Goal: Task Accomplishment & Management: Manage account settings

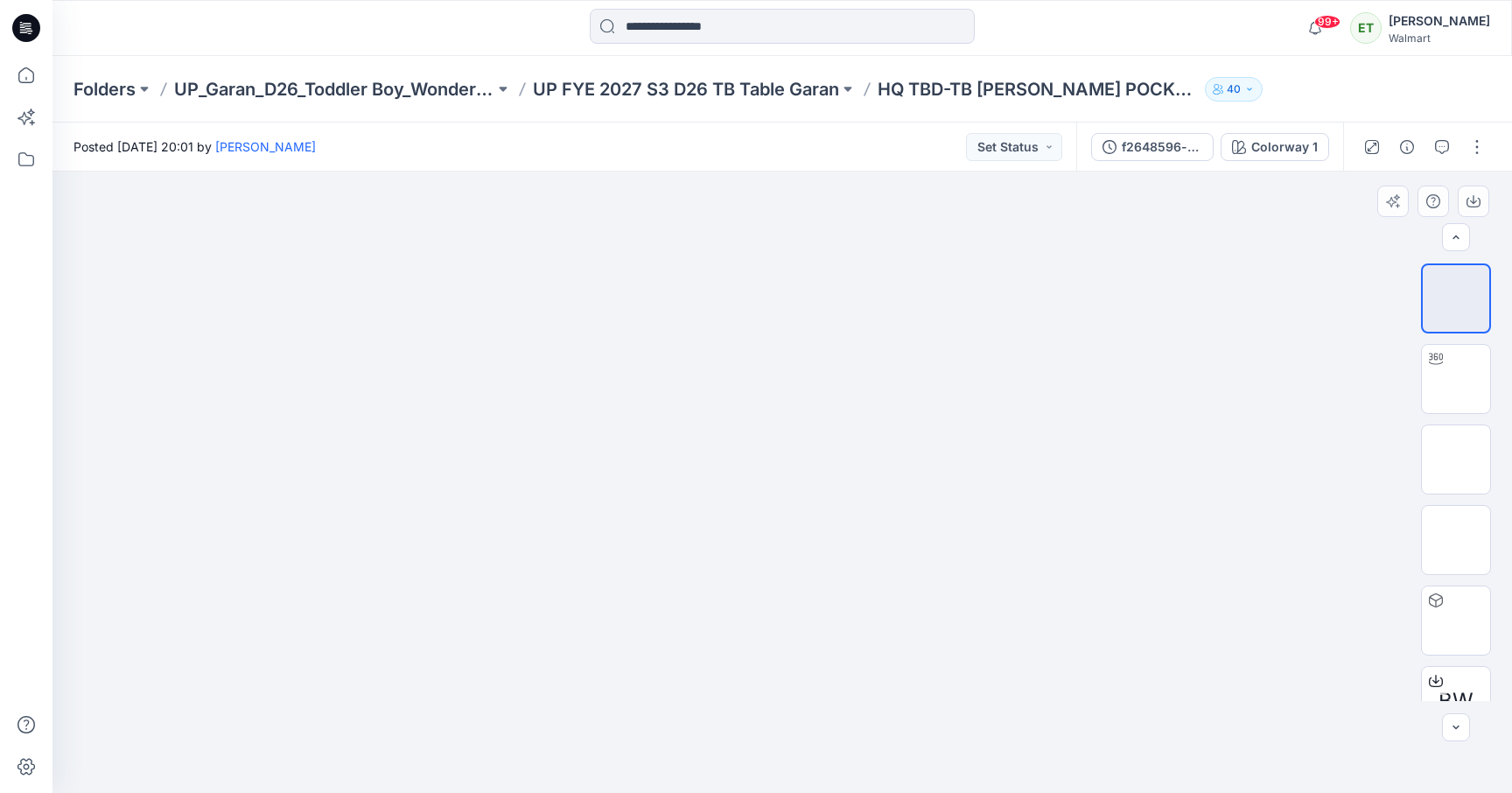
scroll to position [35, 0]
click at [1477, 142] on button "button" at bounding box center [1478, 147] width 28 height 28
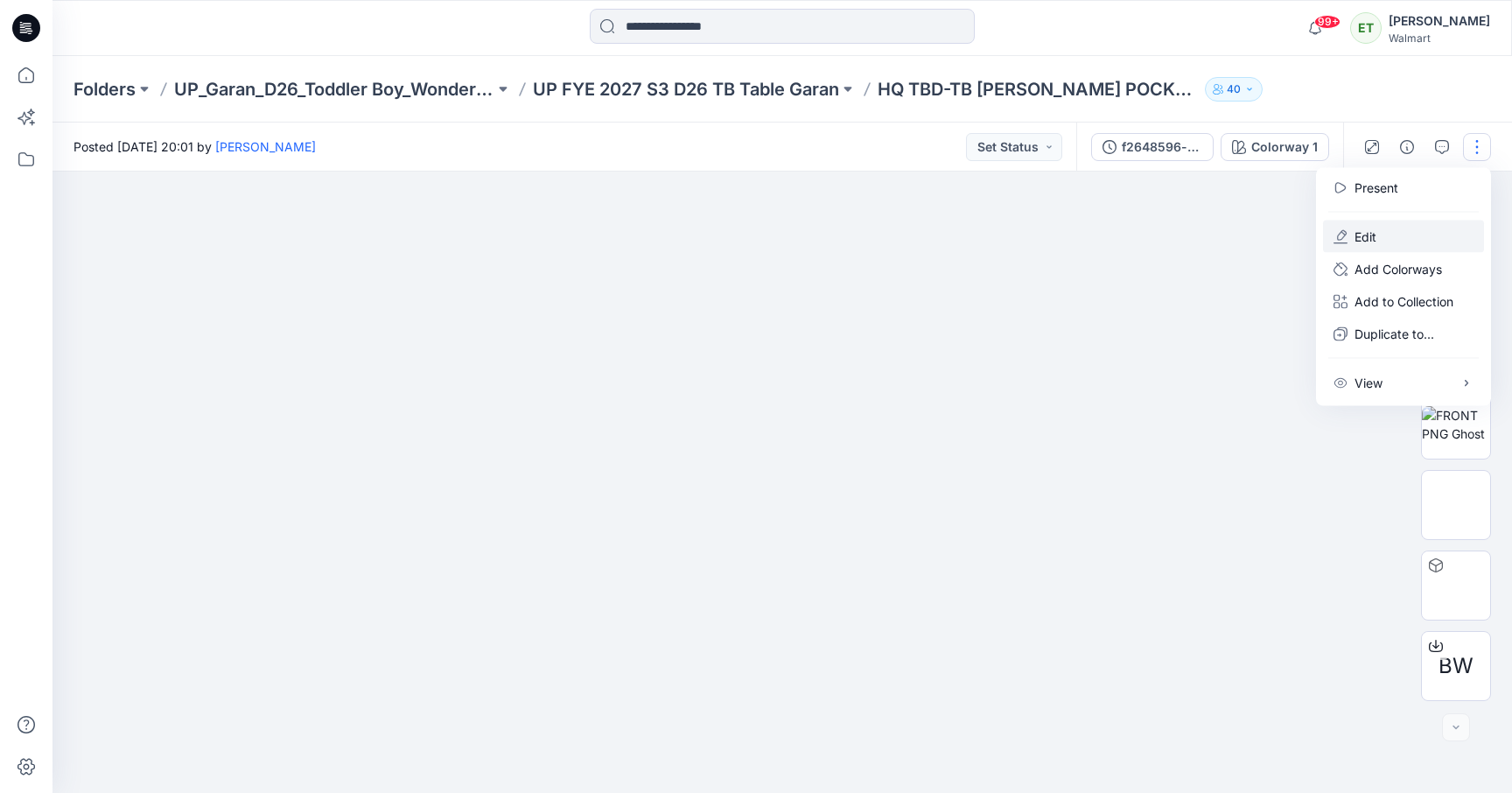
click at [1404, 226] on button "Edit" at bounding box center [1403, 237] width 161 height 33
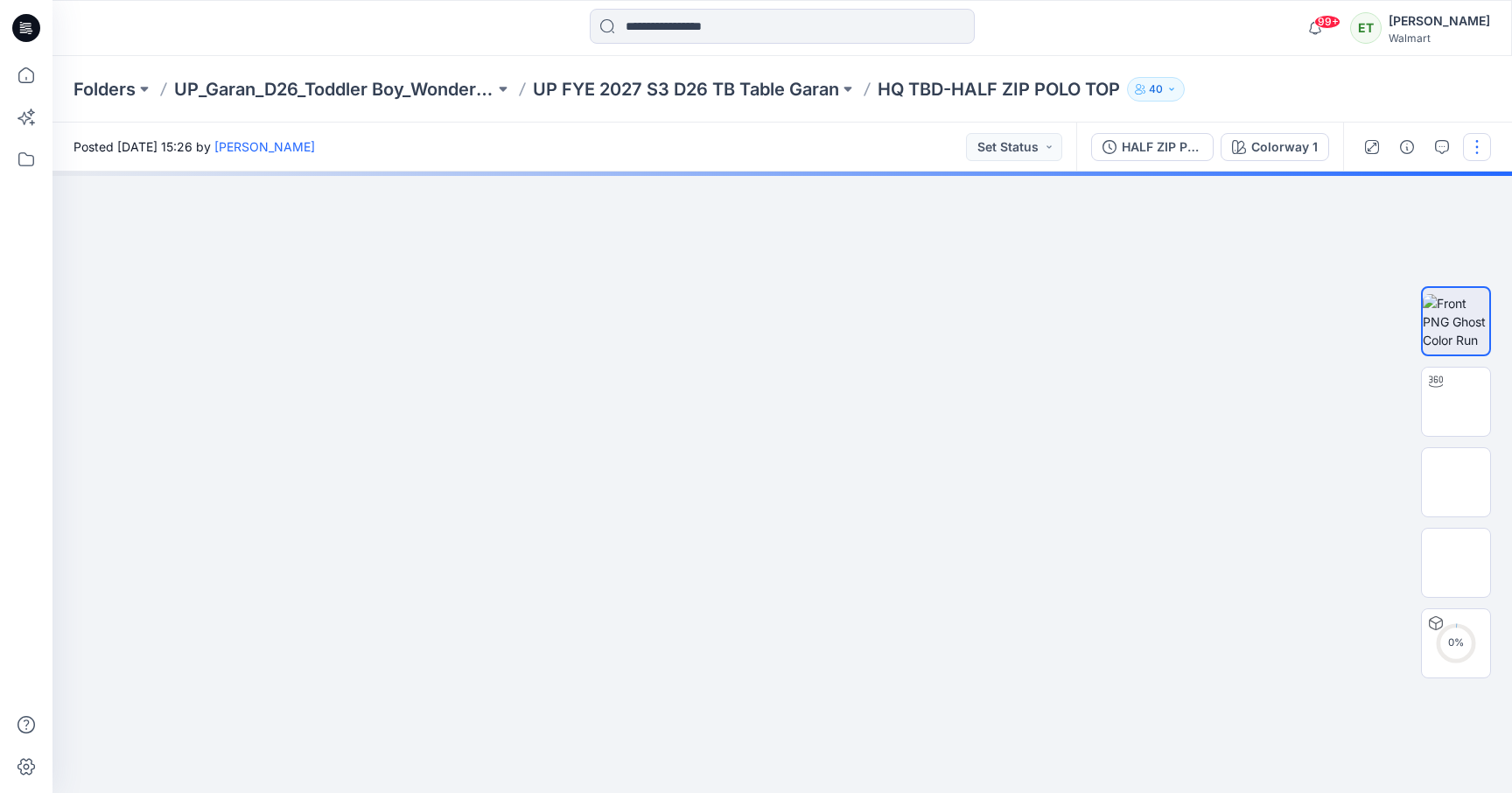
click at [1471, 134] on button "button" at bounding box center [1478, 147] width 28 height 28
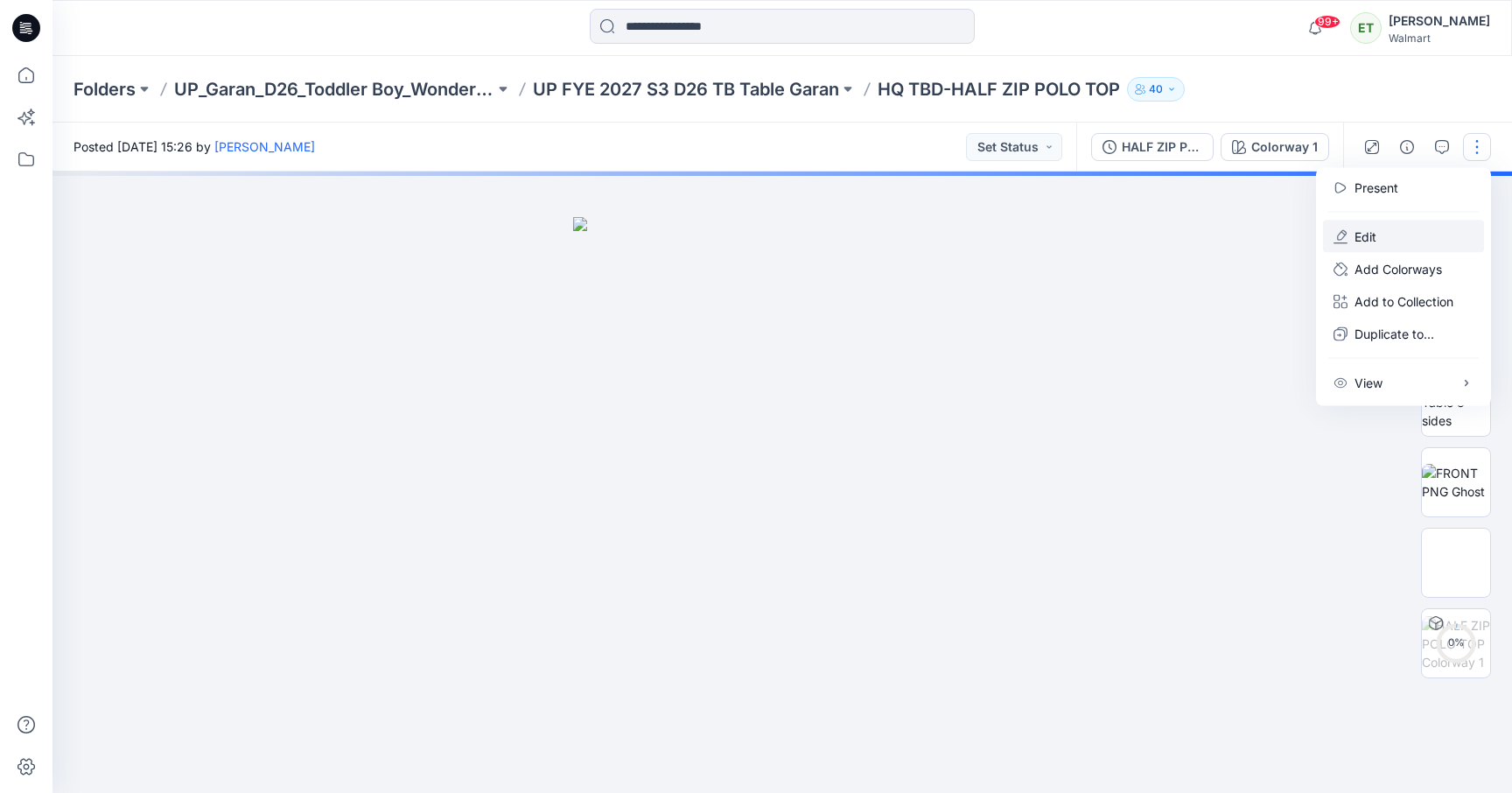
click at [1420, 242] on button "Edit" at bounding box center [1403, 237] width 161 height 33
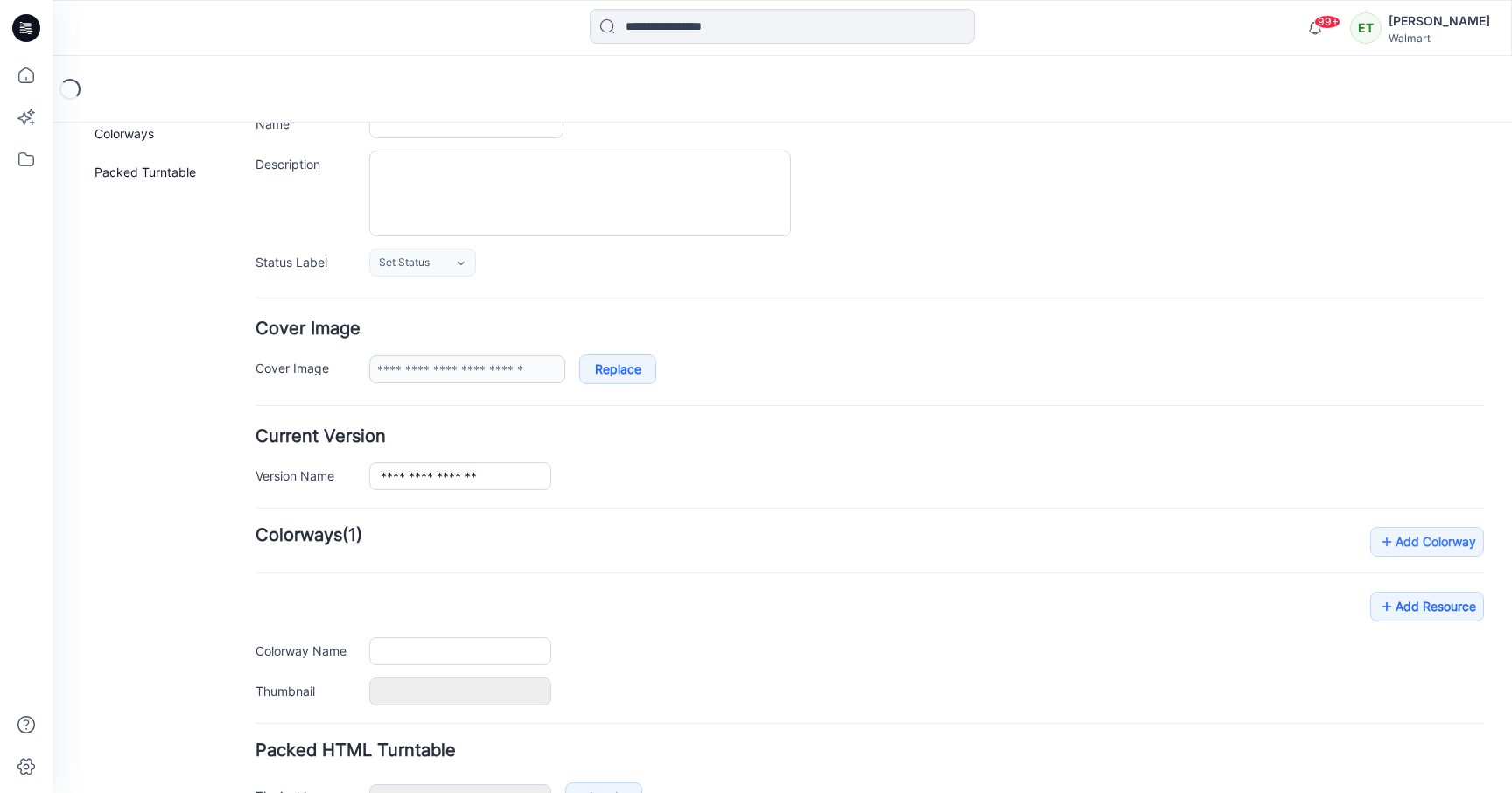
type input "**********"
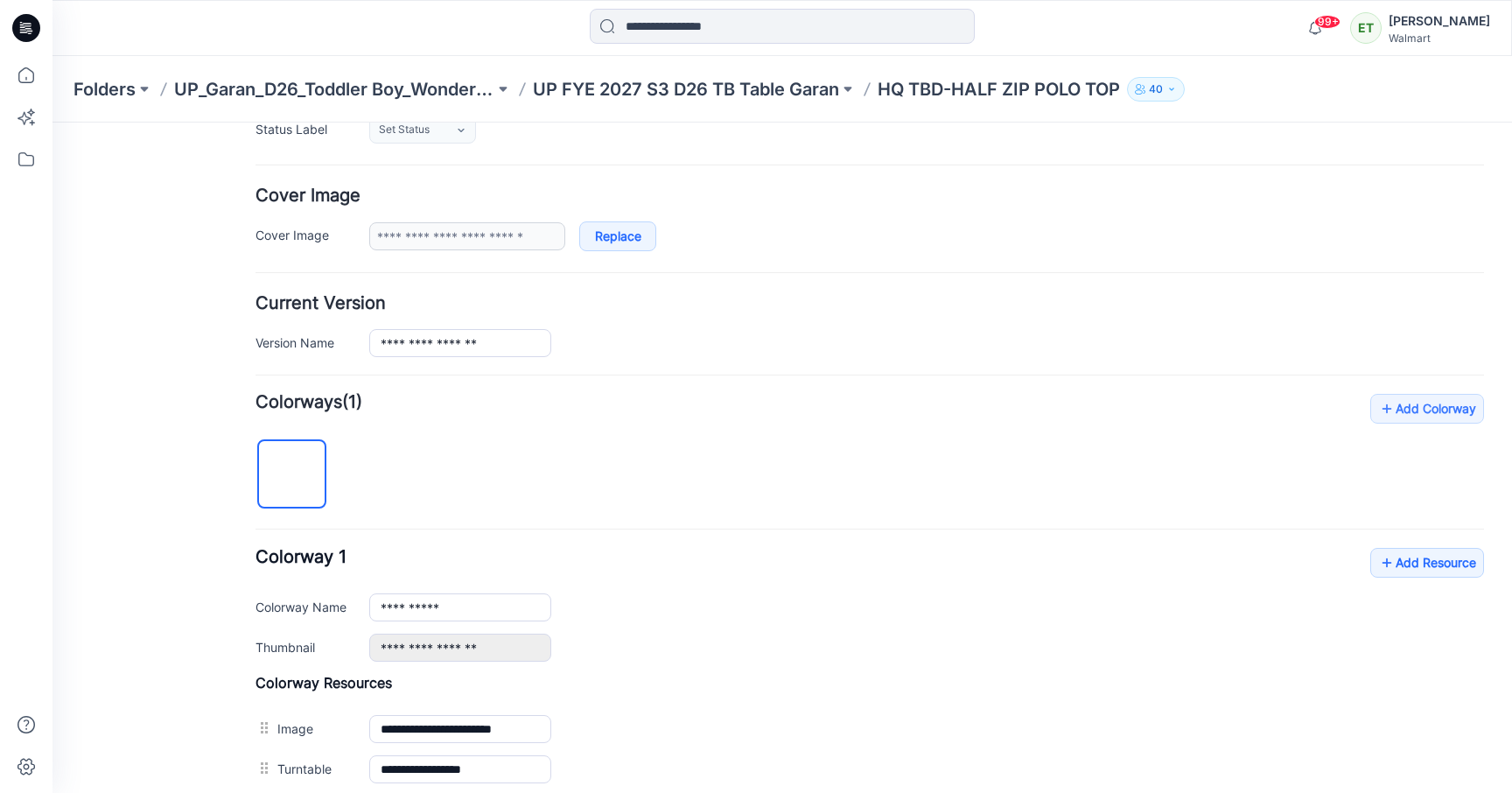
scroll to position [284, 0]
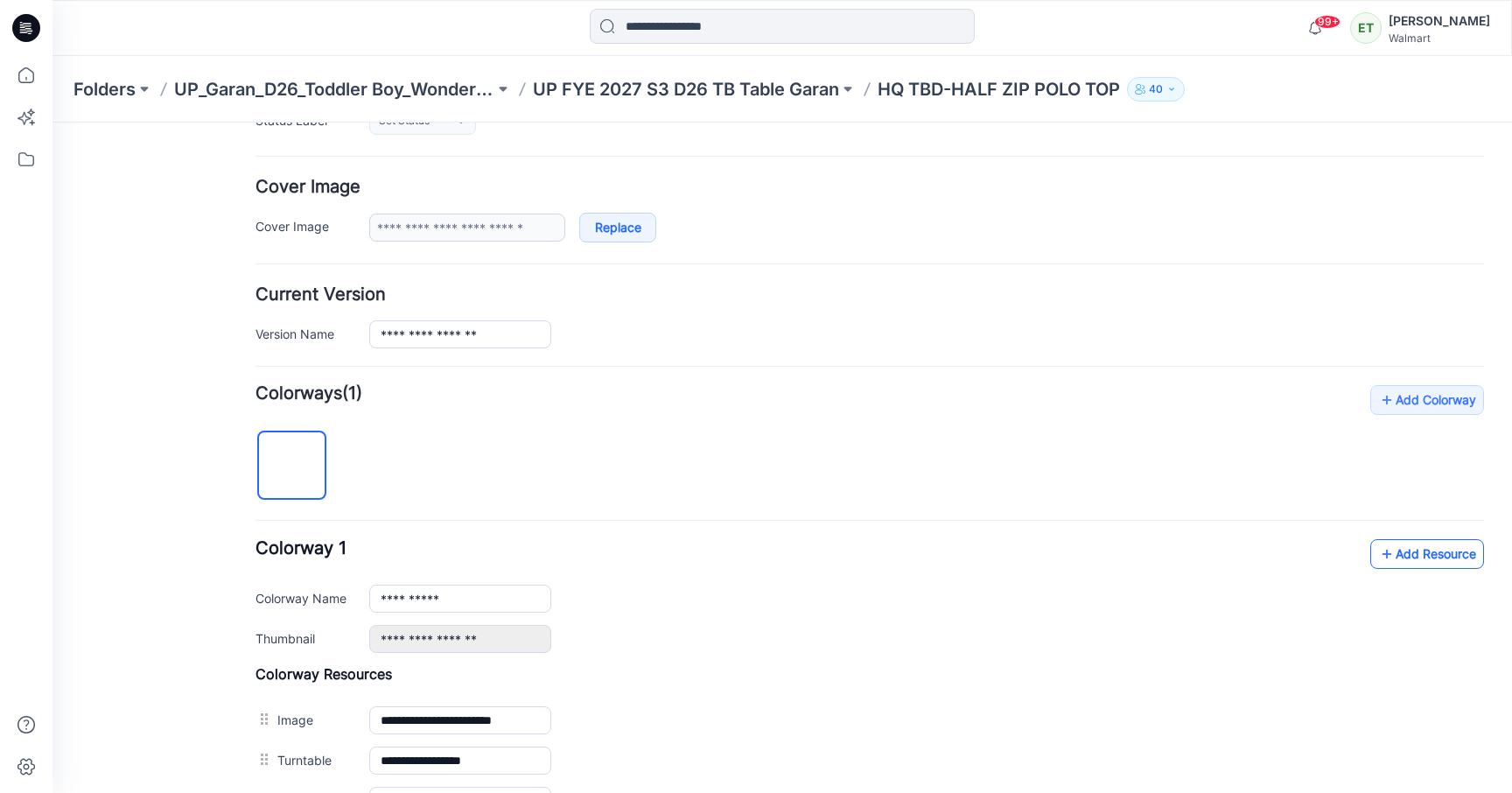
click at [1430, 557] on link "Add Resource" at bounding box center [1427, 554] width 114 height 30
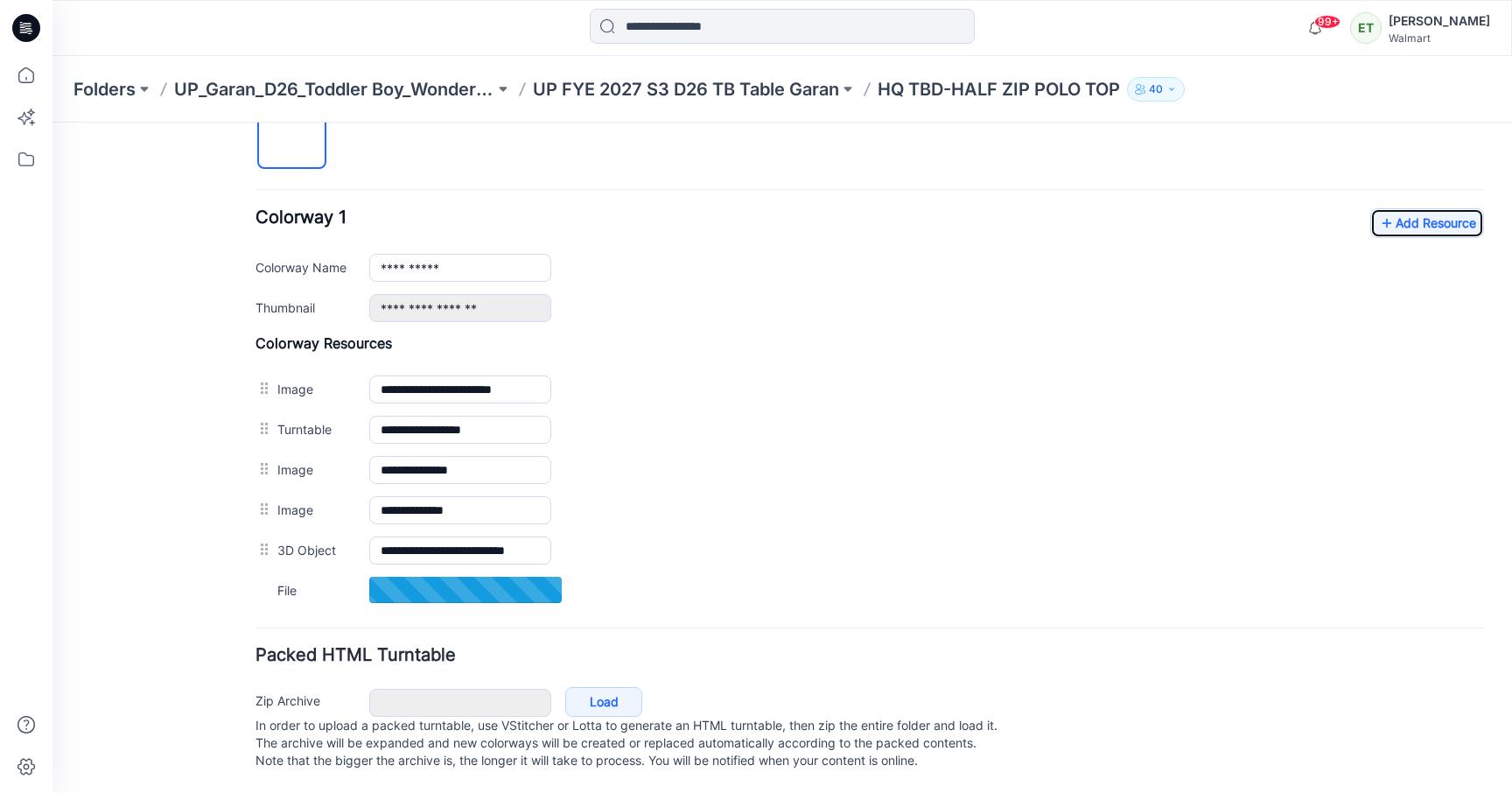
scroll to position [635, 0]
click at [794, 97] on p "UP FYE 2027 S3 D26 TB Table Garan" at bounding box center [686, 89] width 306 height 24
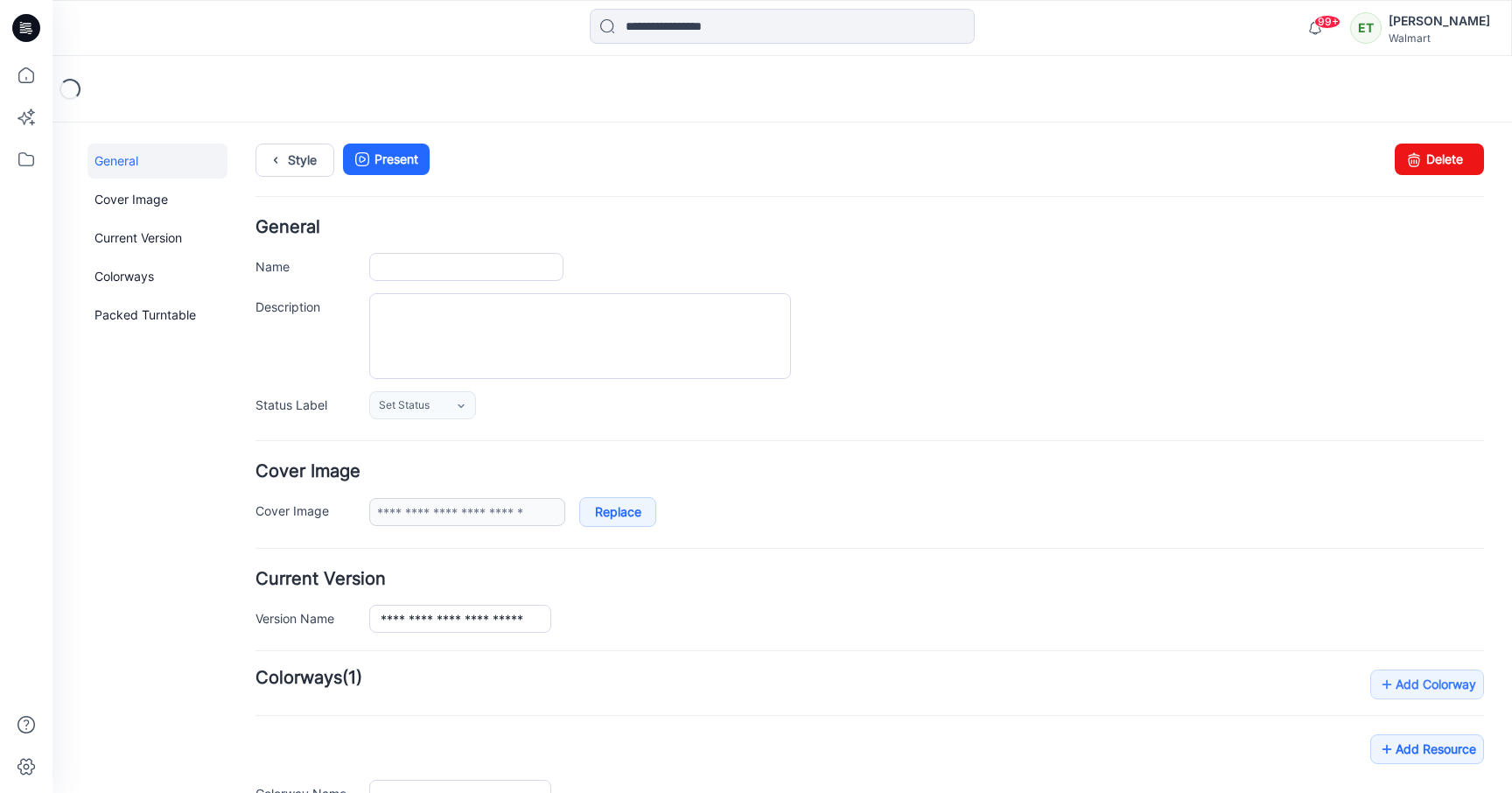
type input "**********"
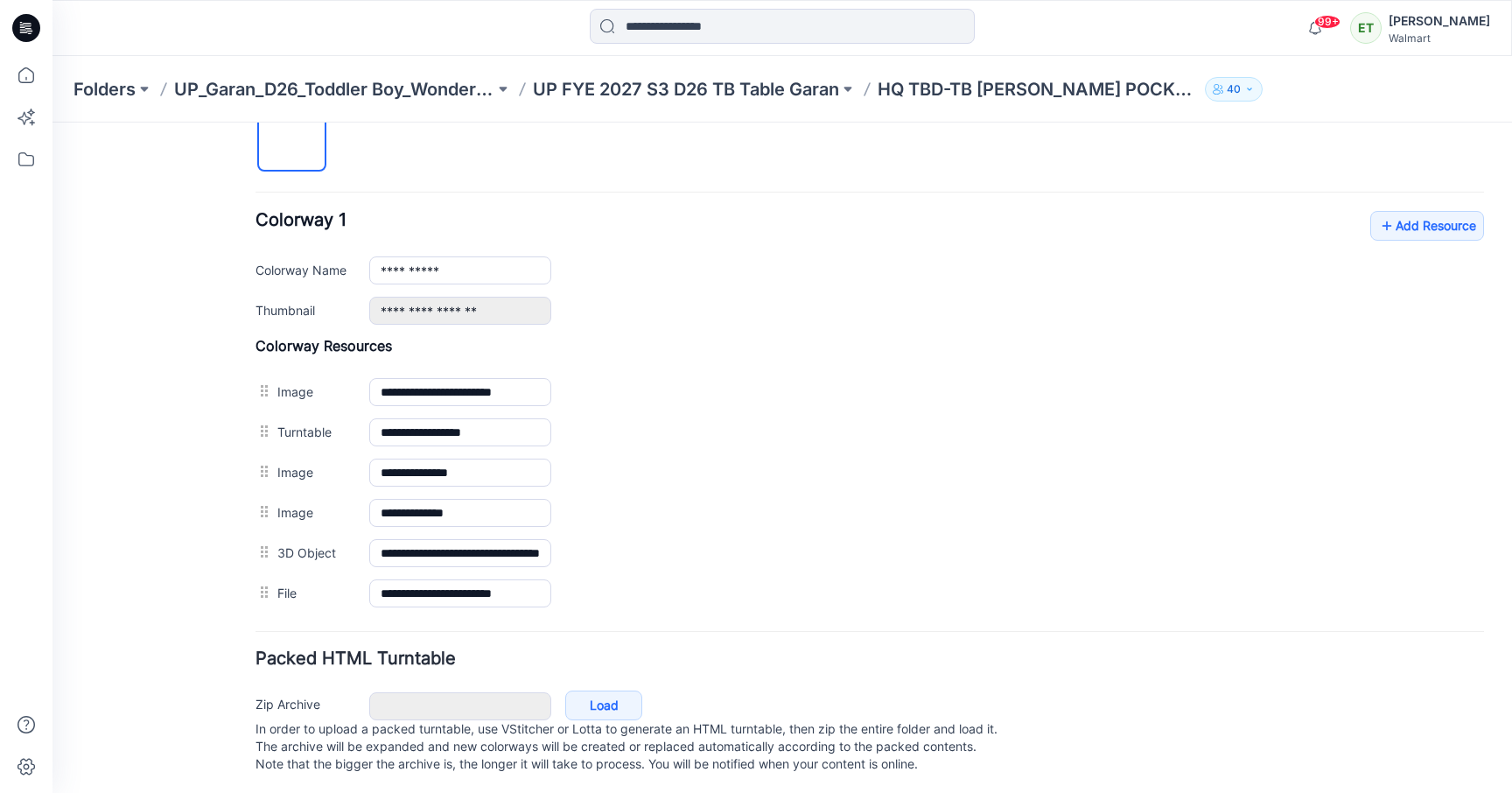
scroll to position [635, 0]
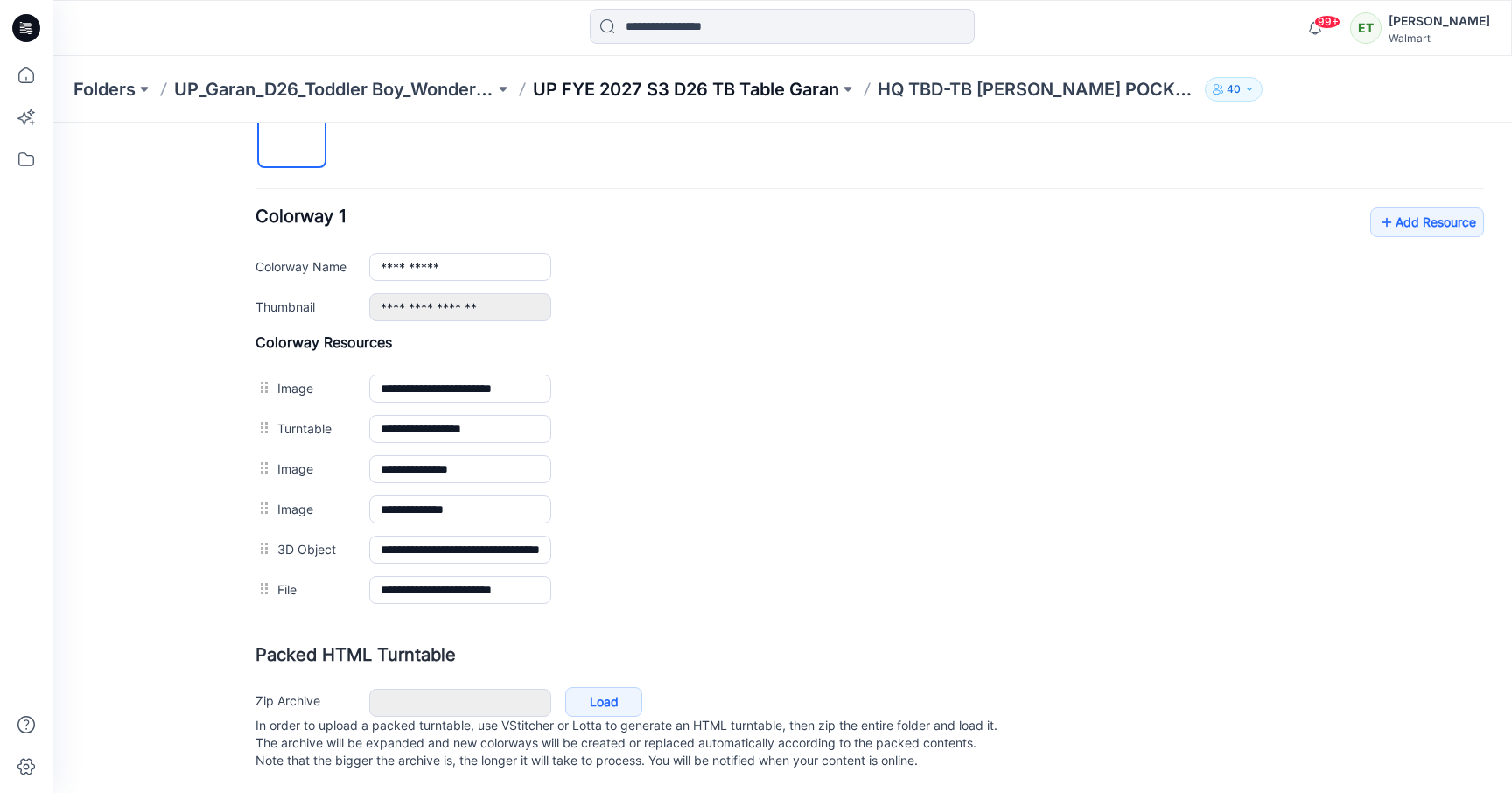
click at [808, 90] on p "UP FYE 2027 S3 D26 TB Table Garan" at bounding box center [686, 89] width 306 height 24
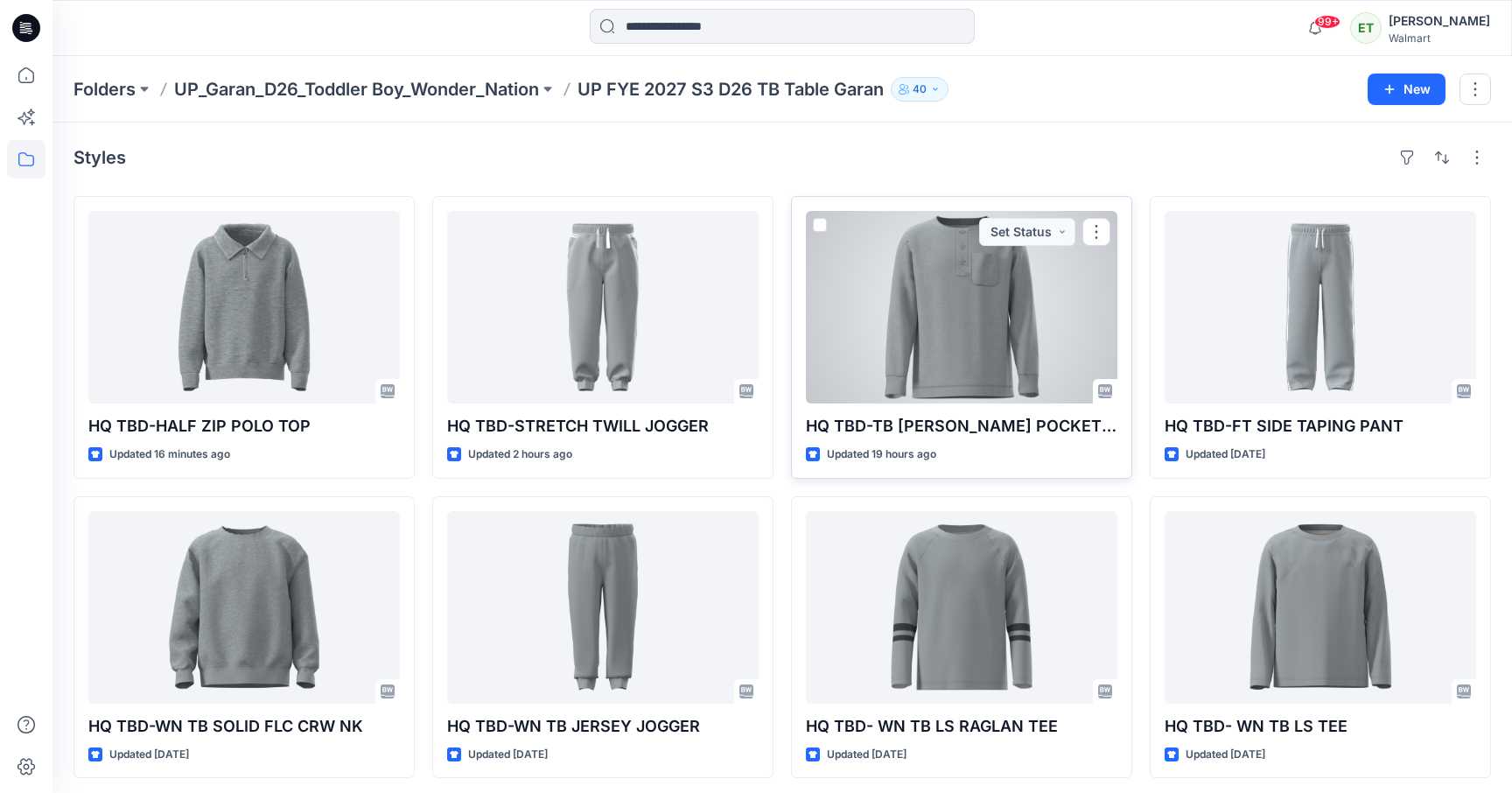
click at [870, 382] on div at bounding box center [961, 307] width 311 height 193
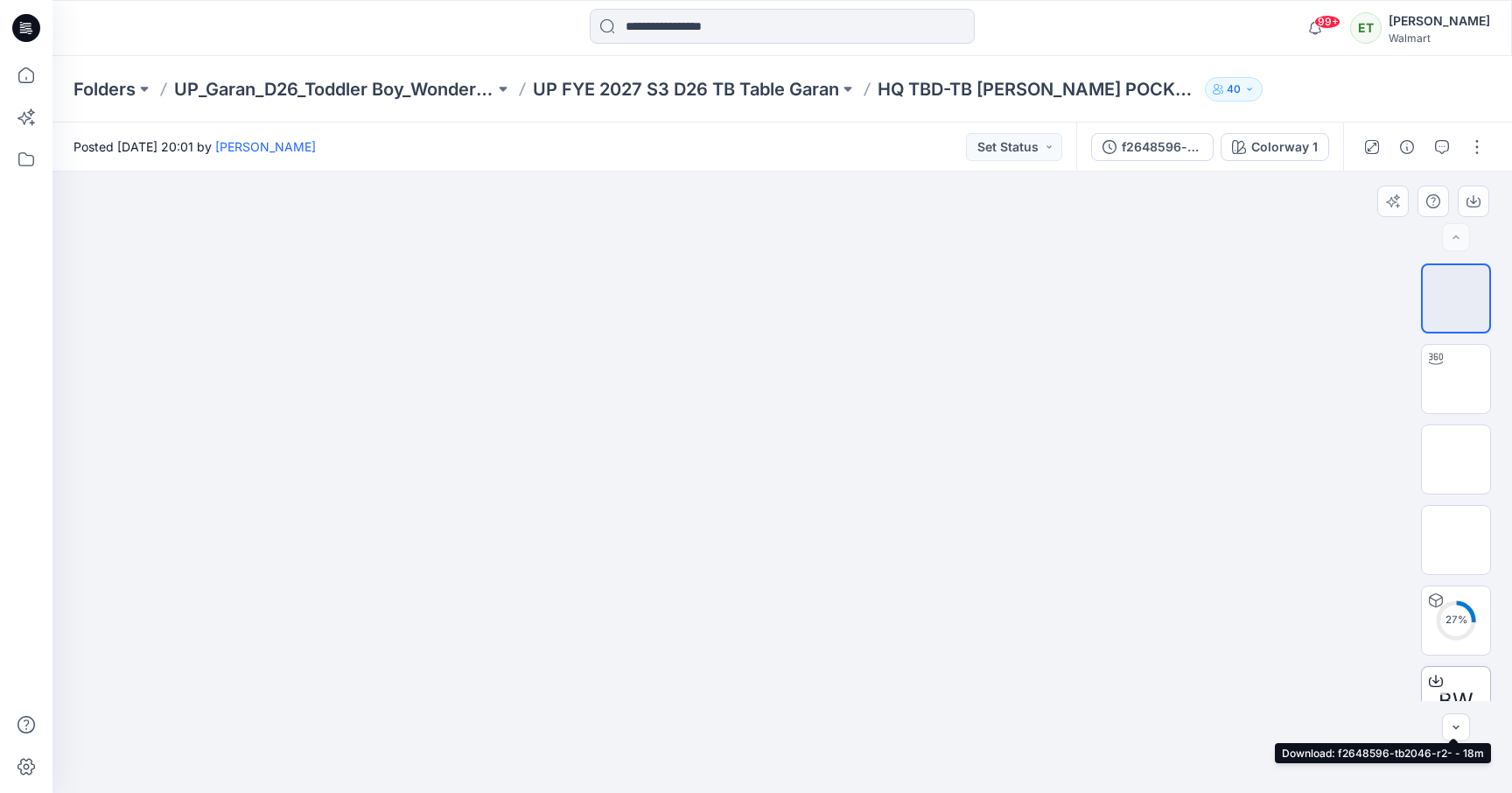
click at [1436, 672] on div at bounding box center [1437, 681] width 28 height 28
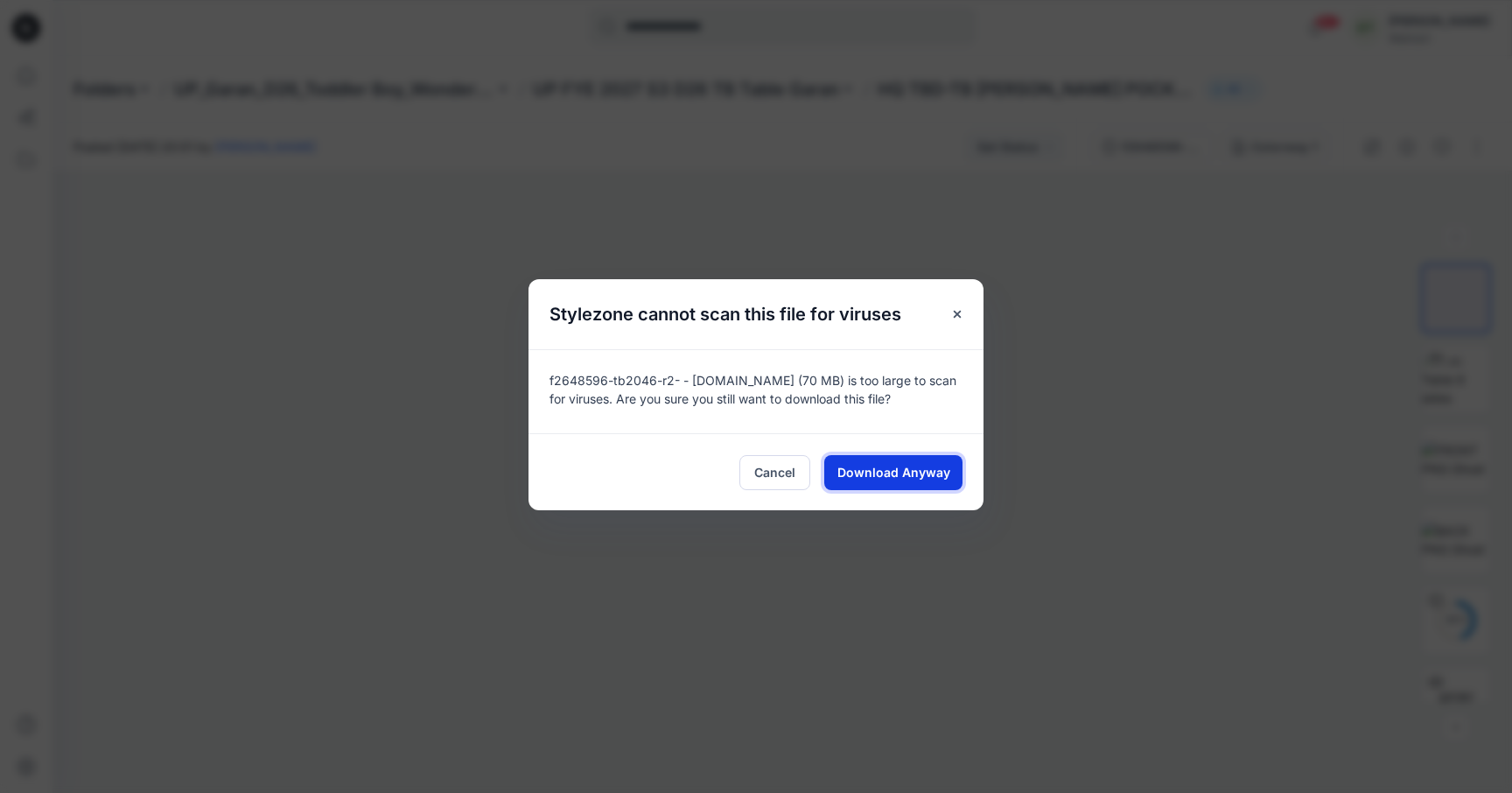
click at [908, 482] on button "Download Anyway" at bounding box center [893, 473] width 138 height 35
